Goal: Information Seeking & Learning: Learn about a topic

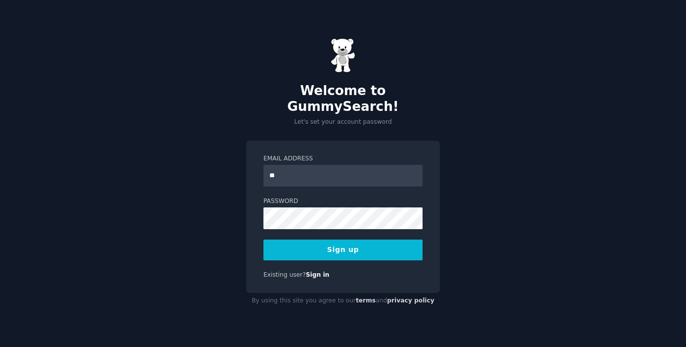
type input "**********"
click at [359, 246] on button "Sign up" at bounding box center [343, 249] width 159 height 21
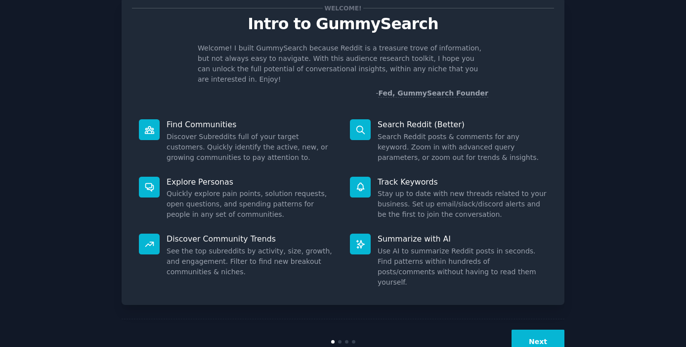
scroll to position [40, 0]
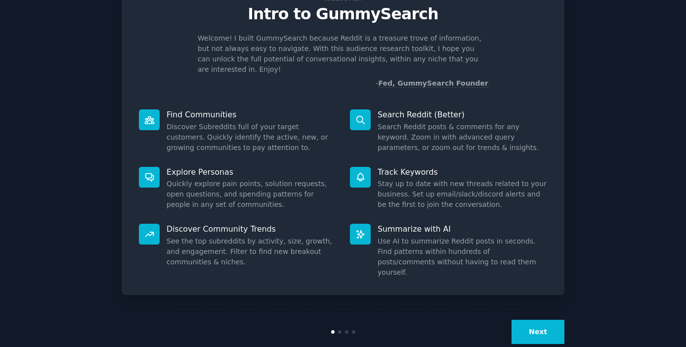
click at [540, 319] on button "Next" at bounding box center [538, 331] width 53 height 24
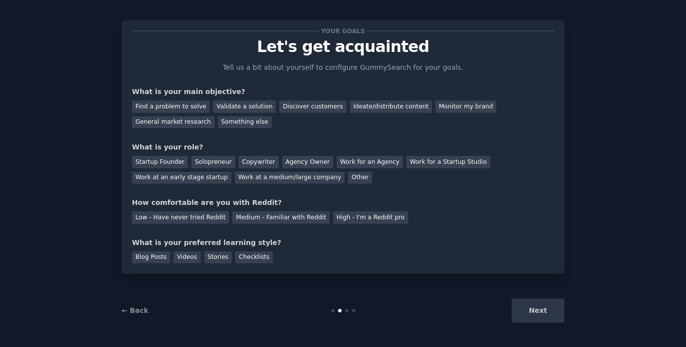
scroll to position [7, 0]
click at [537, 315] on div "Next" at bounding box center [491, 310] width 148 height 24
click at [183, 107] on div "Find a problem to solve" at bounding box center [171, 106] width 78 height 12
click at [233, 106] on div "Validate a solution" at bounding box center [244, 106] width 63 height 12
click at [180, 105] on div "Find a problem to solve" at bounding box center [171, 106] width 78 height 12
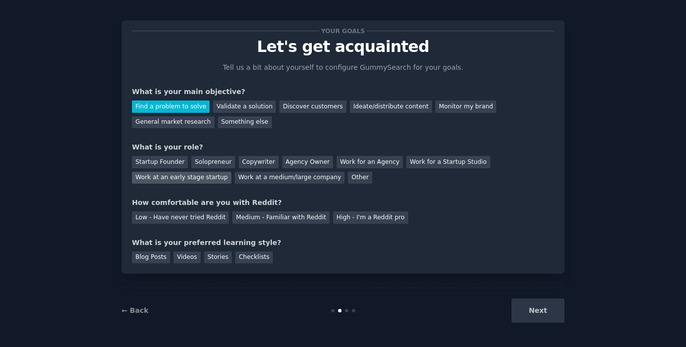
click at [193, 178] on div "Work at an early stage startup" at bounding box center [181, 178] width 99 height 12
click at [298, 108] on div "Discover customers" at bounding box center [312, 106] width 67 height 12
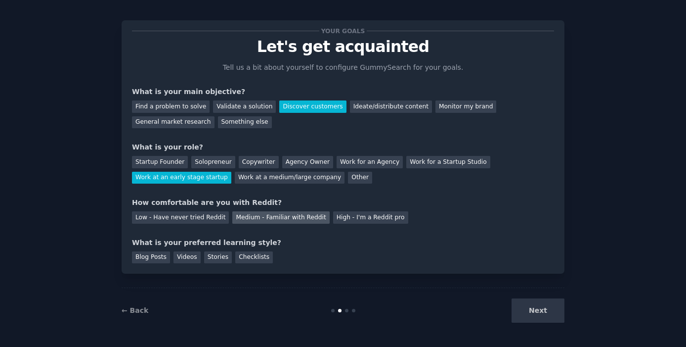
click at [272, 218] on div "Medium - Familiar with Reddit" at bounding box center [280, 217] width 97 height 12
click at [153, 260] on div "Blog Posts" at bounding box center [151, 257] width 38 height 12
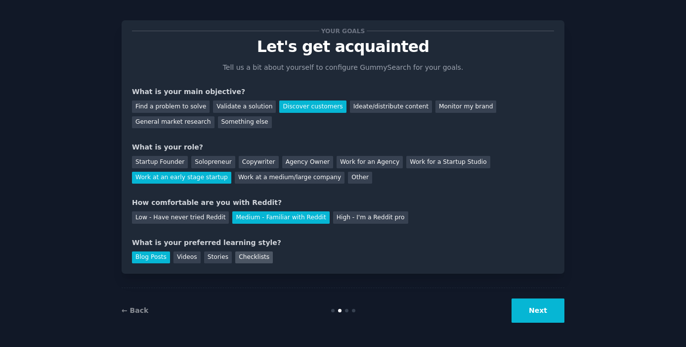
click at [249, 263] on div "Checklists" at bounding box center [254, 257] width 38 height 12
click at [155, 262] on div "Blog Posts" at bounding box center [151, 257] width 38 height 12
click at [222, 261] on div "Stories" at bounding box center [218, 257] width 28 height 12
click at [543, 315] on button "Next" at bounding box center [538, 310] width 53 height 24
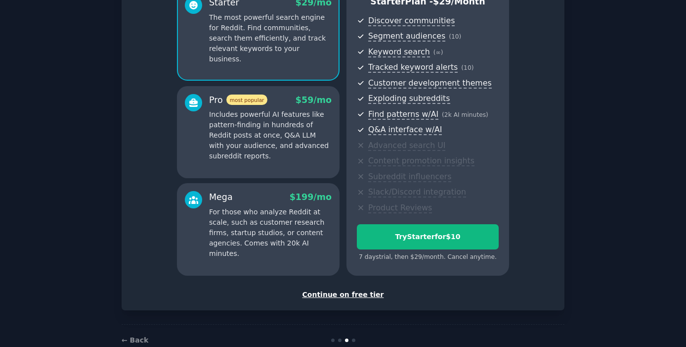
scroll to position [113, 0]
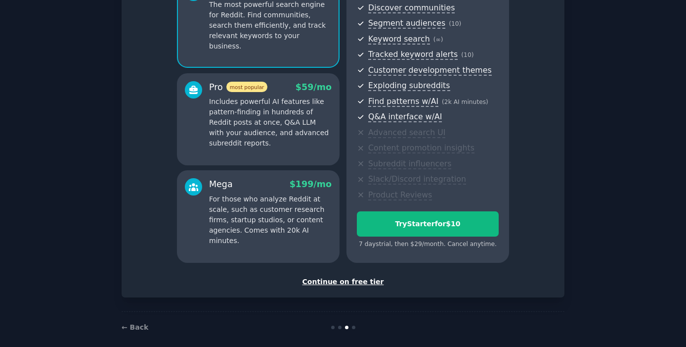
click at [358, 280] on div "Continue on free tier" at bounding box center [343, 281] width 422 height 10
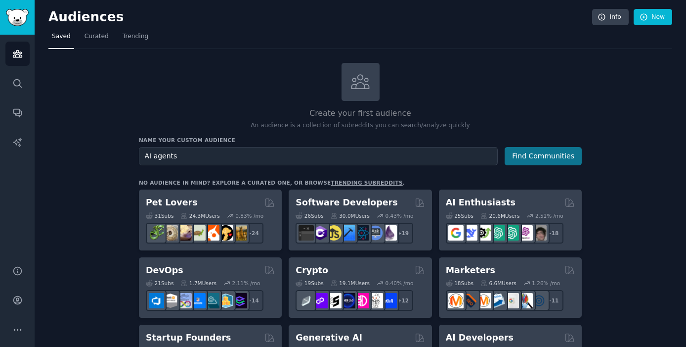
type input "AI agents"
click at [548, 160] on button "Find Communities" at bounding box center [543, 156] width 77 height 18
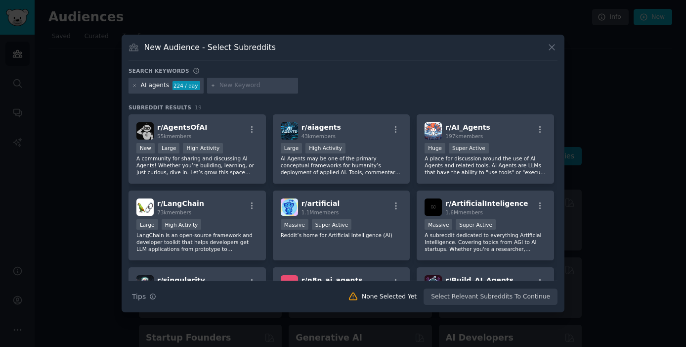
click at [230, 86] on input "text" at bounding box center [257, 85] width 75 height 9
type input "payments"
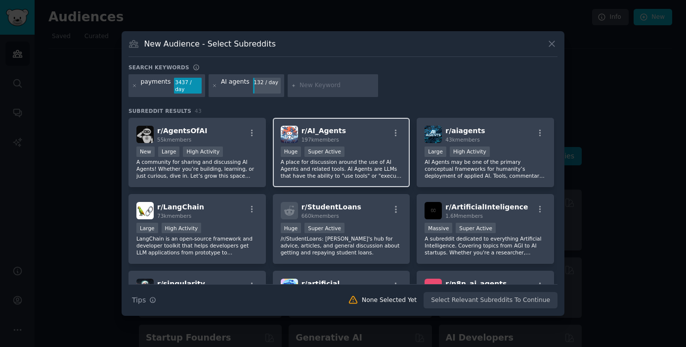
click at [329, 166] on p "A place for discussion around the use of AI Agents and related tools. AI Agents…" at bounding box center [342, 168] width 122 height 21
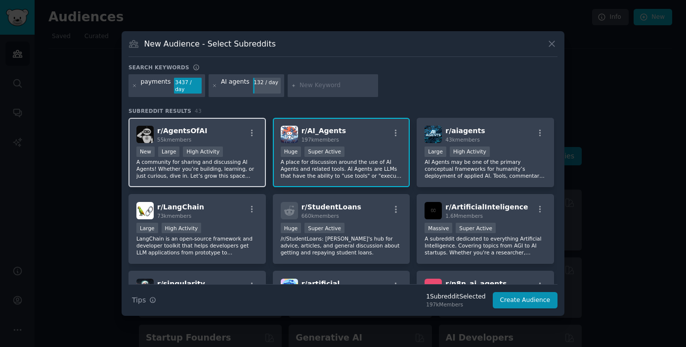
click at [230, 140] on div "r/ AgentsOfAI 55k members" at bounding box center [197, 134] width 122 height 17
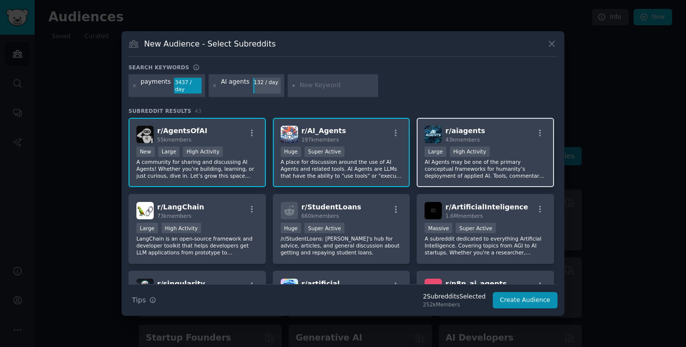
click at [443, 174] on p "AI Agents may be one of the primary conceptual frameworks for humanity’s deploy…" at bounding box center [486, 168] width 122 height 21
click at [377, 168] on p "A place for discussion around the use of AI Agents and related tools. AI Agents…" at bounding box center [342, 168] width 122 height 21
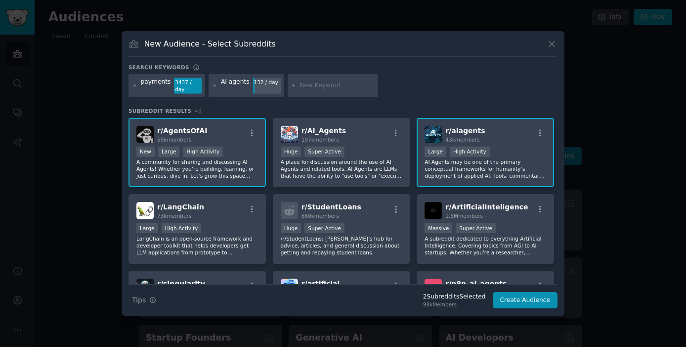
click at [226, 159] on p "A community for sharing and discussing AI Agents! Whether you’re building, lear…" at bounding box center [197, 168] width 122 height 21
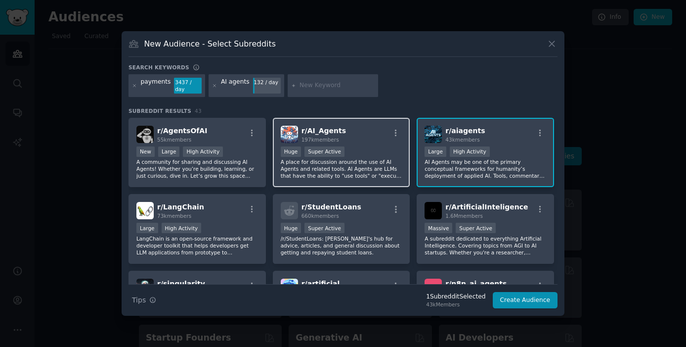
click at [394, 175] on p "A place for discussion around the use of AI Agents and related tools. AI Agents…" at bounding box center [342, 168] width 122 height 21
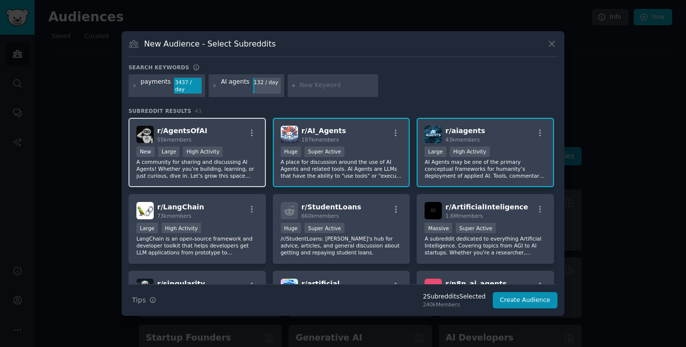
click at [221, 177] on p "A community for sharing and discussing AI Agents! Whether you’re building, lear…" at bounding box center [197, 168] width 122 height 21
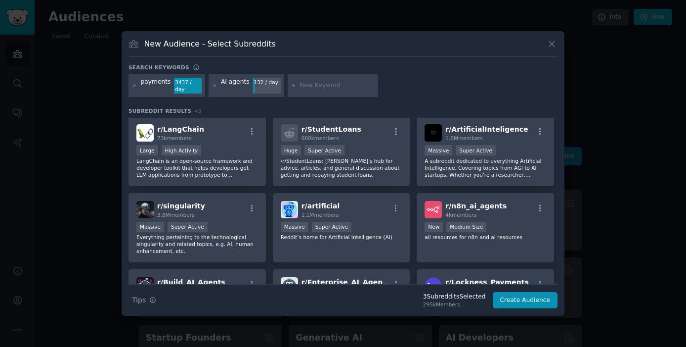
scroll to position [79, 0]
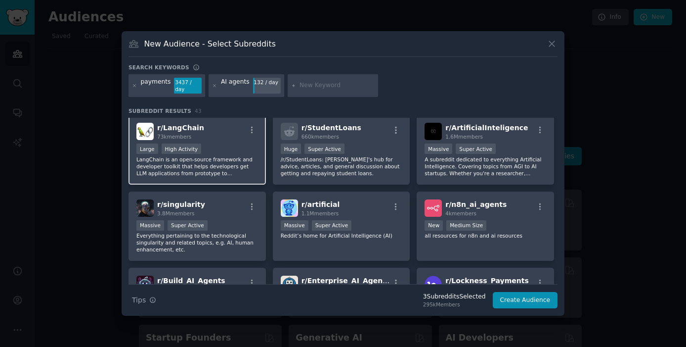
click at [214, 164] on p "LangChain is an open-source framework and developer toolkit that helps develope…" at bounding box center [197, 166] width 122 height 21
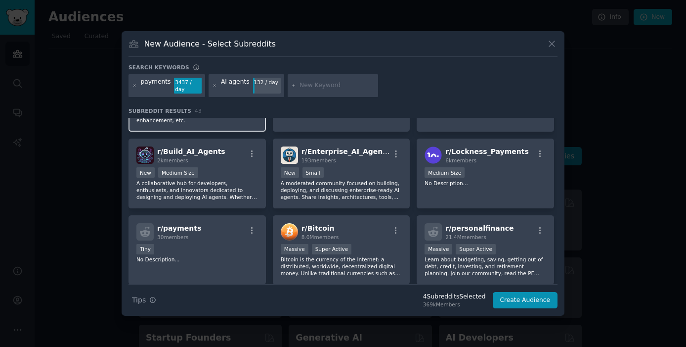
scroll to position [0, 0]
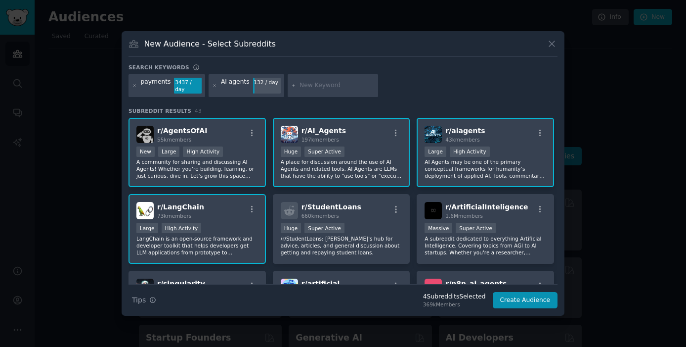
click at [133, 88] on div at bounding box center [134, 86] width 5 height 16
click at [135, 86] on icon at bounding box center [134, 85] width 5 height 5
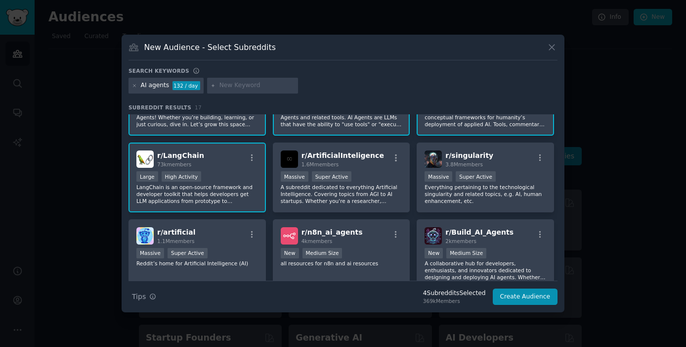
scroll to position [48, 0]
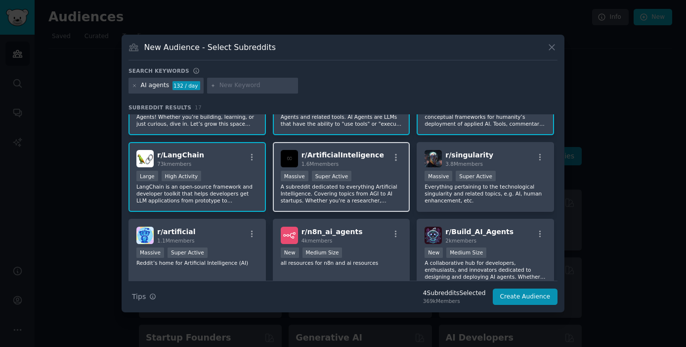
click at [345, 187] on p "A subreddit dedicated to everything Artificial Intelligence. Covering topics fr…" at bounding box center [342, 193] width 122 height 21
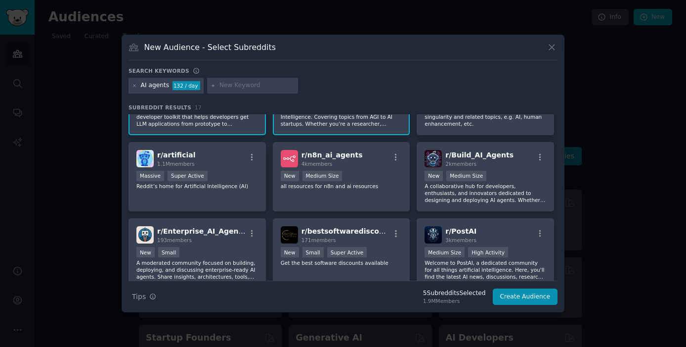
scroll to position [126, 0]
click at [345, 187] on p "all resources for n8n and ai resources" at bounding box center [342, 184] width 122 height 7
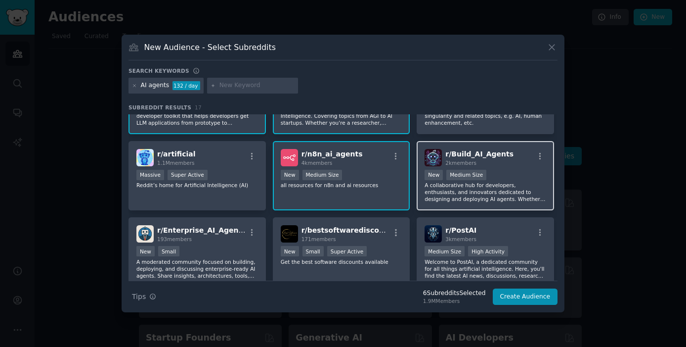
click at [505, 183] on p "A collaborative hub for developers, enthusiasts, and innovators dedicated to de…" at bounding box center [486, 191] width 122 height 21
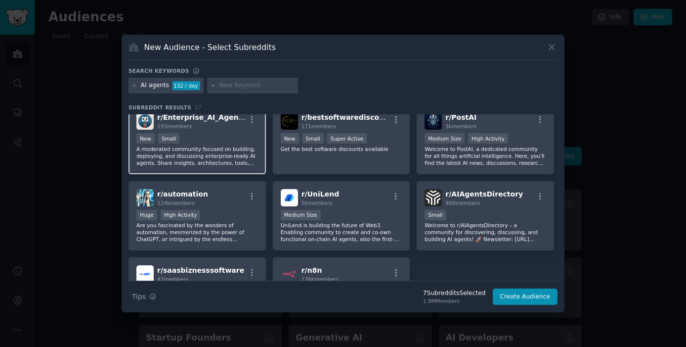
scroll to position [243, 0]
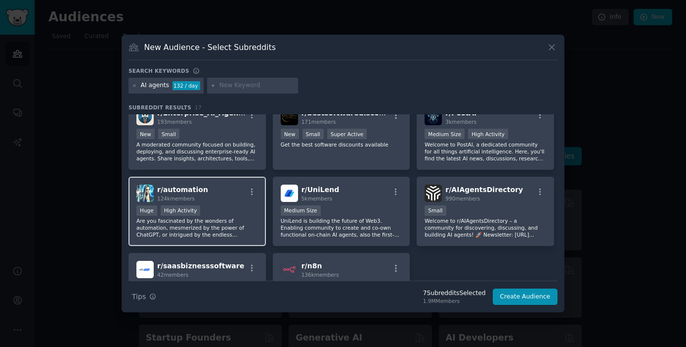
click at [213, 221] on p "Are you fascinated by the wonders of automation, mesmerized by the power of Cha…" at bounding box center [197, 227] width 122 height 21
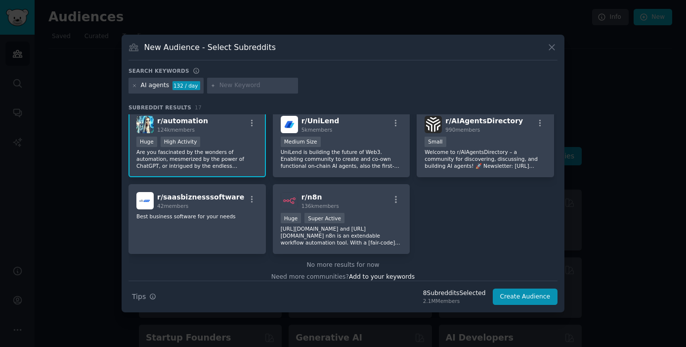
scroll to position [312, 0]
click at [360, 230] on p "[URL][DOMAIN_NAME] and [URL][DOMAIN_NAME] n8n is an extendable workflow automat…" at bounding box center [342, 236] width 122 height 21
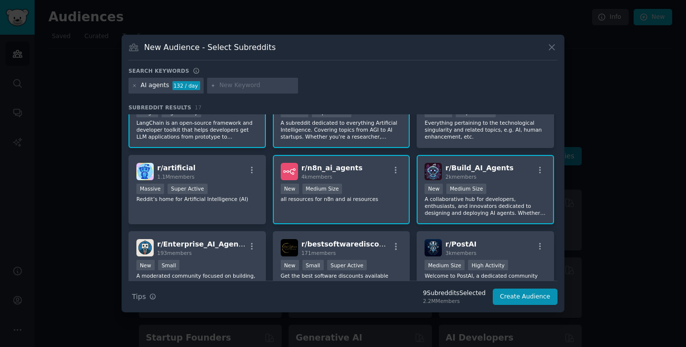
scroll to position [109, 0]
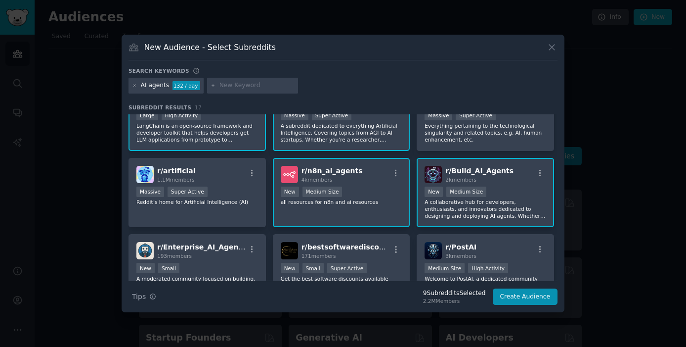
click at [365, 181] on div "r/ n8n_ai_agents 4k members" at bounding box center [342, 174] width 122 height 17
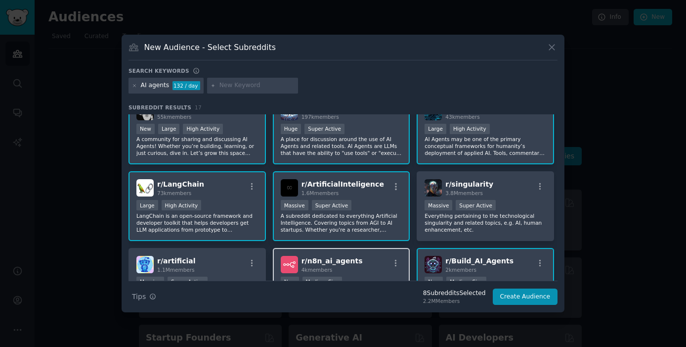
scroll to position [0, 0]
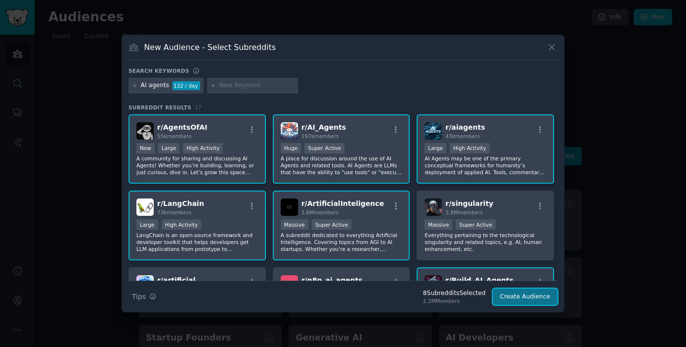
click at [532, 304] on button "Create Audience" at bounding box center [525, 296] width 65 height 17
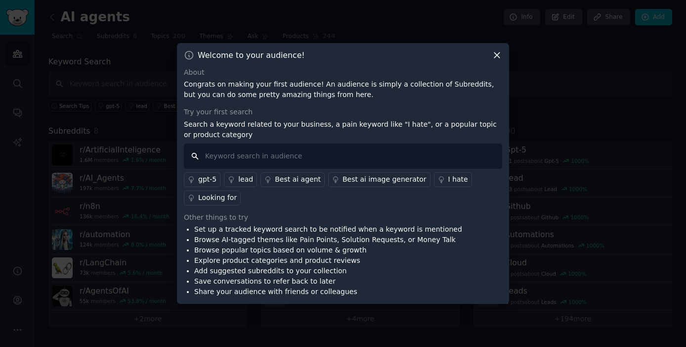
click at [277, 155] on input "text" at bounding box center [343, 155] width 318 height 25
type input "m"
type input "pricing"
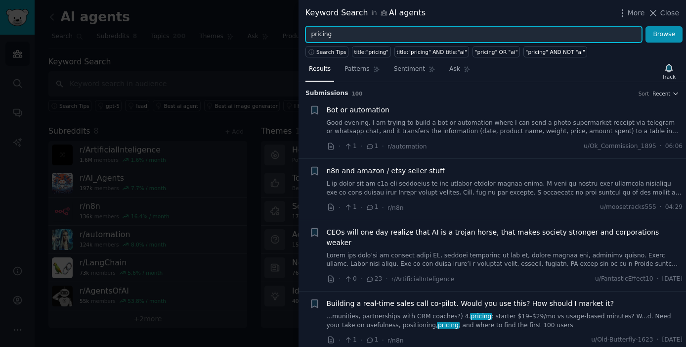
click at [311, 36] on input "pricing" at bounding box center [474, 34] width 337 height 17
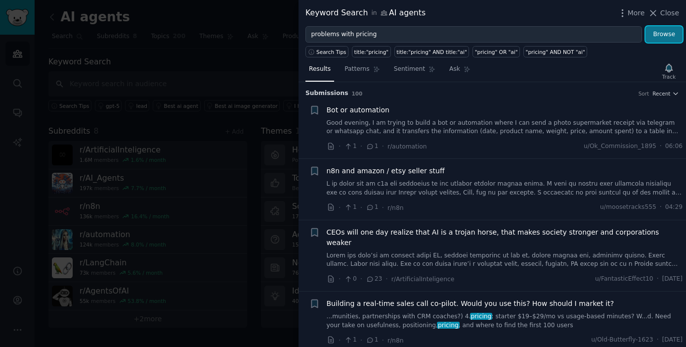
click at [661, 38] on button "Browse" at bounding box center [664, 34] width 37 height 17
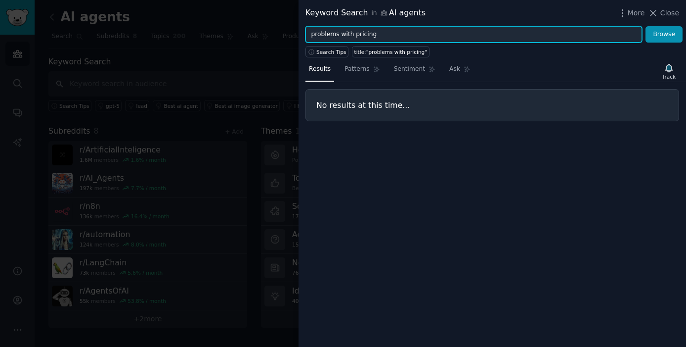
click at [395, 36] on input "problems with pricing" at bounding box center [474, 34] width 337 height 17
type input "p"
type input "monetisation"
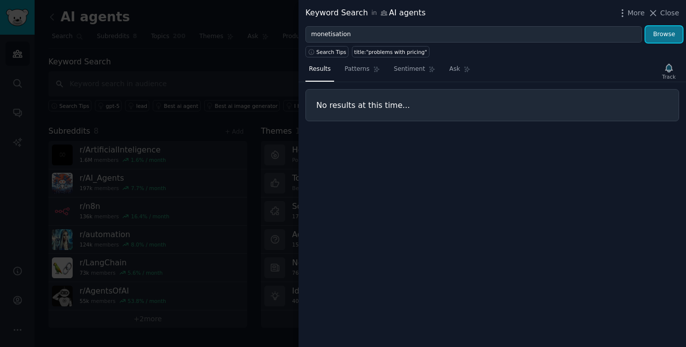
click at [663, 37] on button "Browse" at bounding box center [664, 34] width 37 height 17
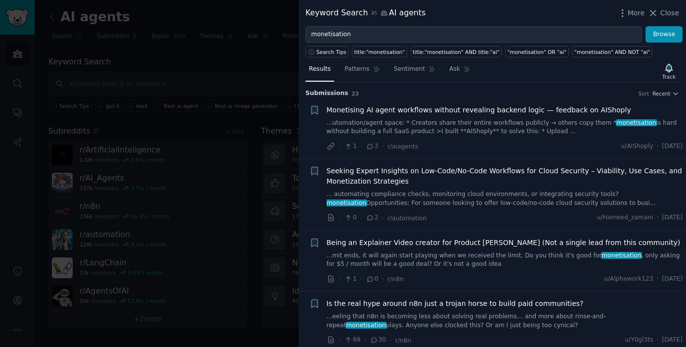
click at [435, 111] on span "Monetising AI agent workflows without revealing backend logic — feedback on AIS…" at bounding box center [479, 110] width 305 height 10
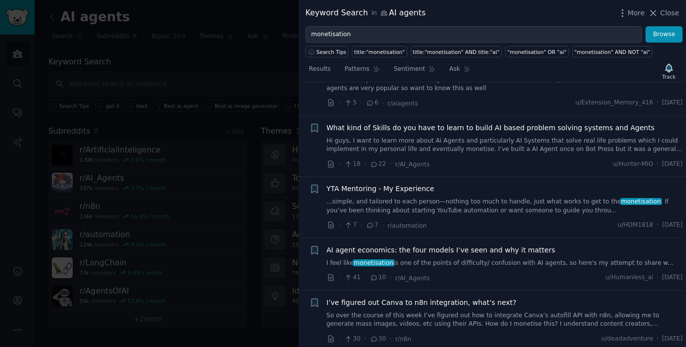
scroll to position [1099, 0]
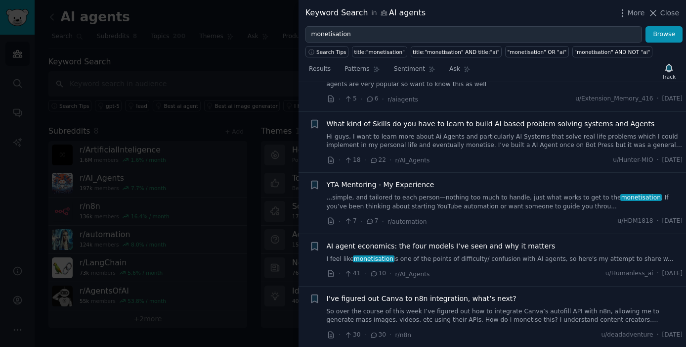
click at [403, 244] on span "AI agent economics: the four models I’ve seen and why it matters" at bounding box center [441, 246] width 229 height 10
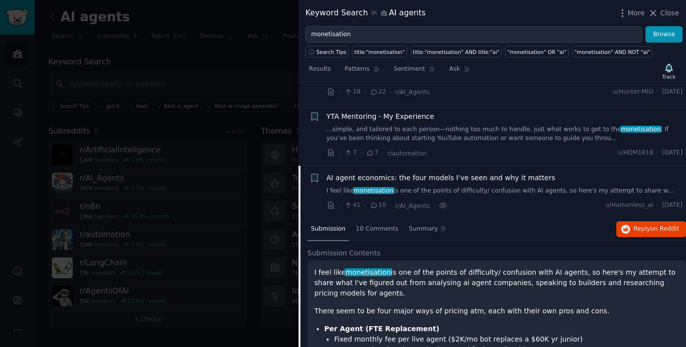
scroll to position [550, 0]
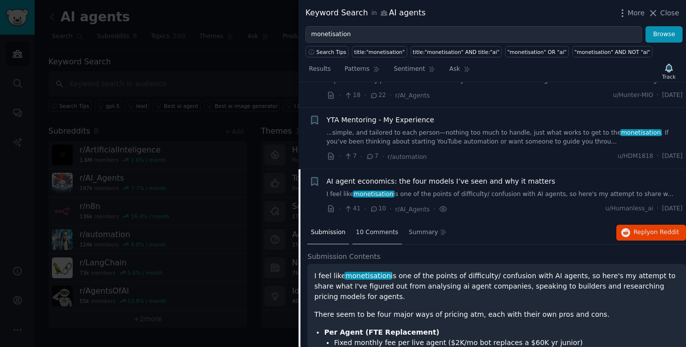
click at [373, 232] on span "10 Comments" at bounding box center [377, 232] width 43 height 9
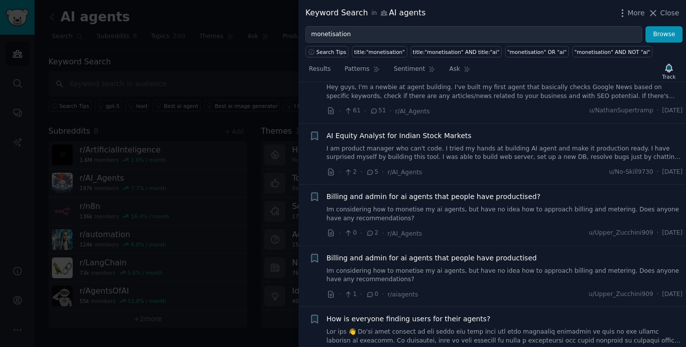
scroll to position [1147, 0]
